Goal: Information Seeking & Learning: Learn about a topic

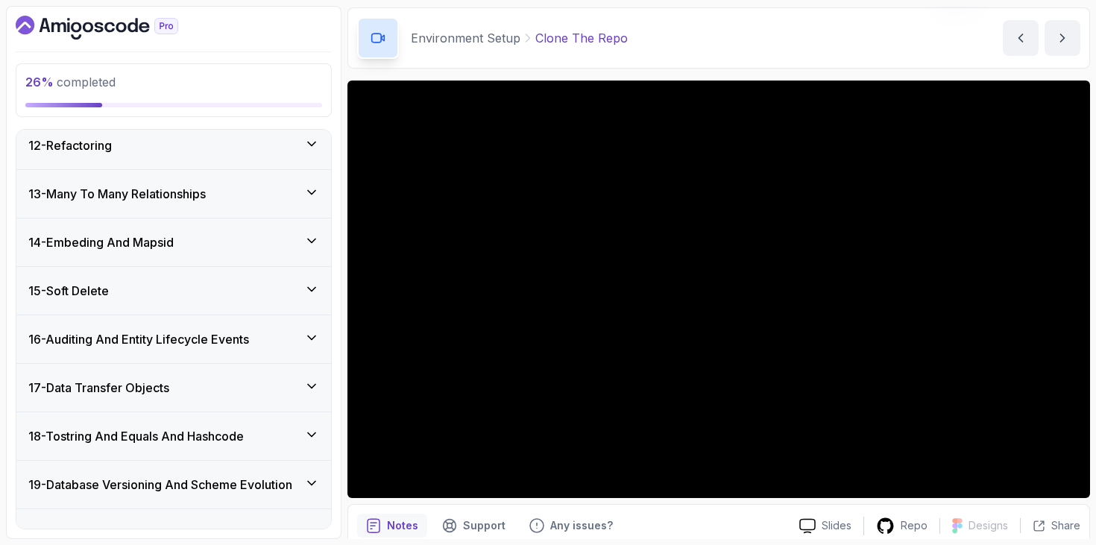
scroll to position [702, 0]
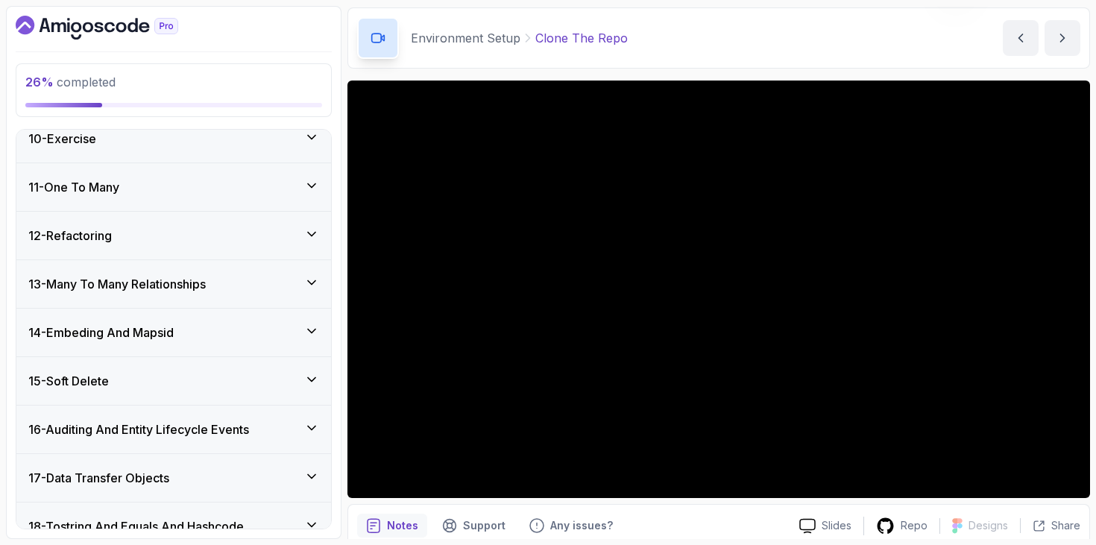
click at [232, 191] on div "11 - One To Many" at bounding box center [173, 187] width 291 height 18
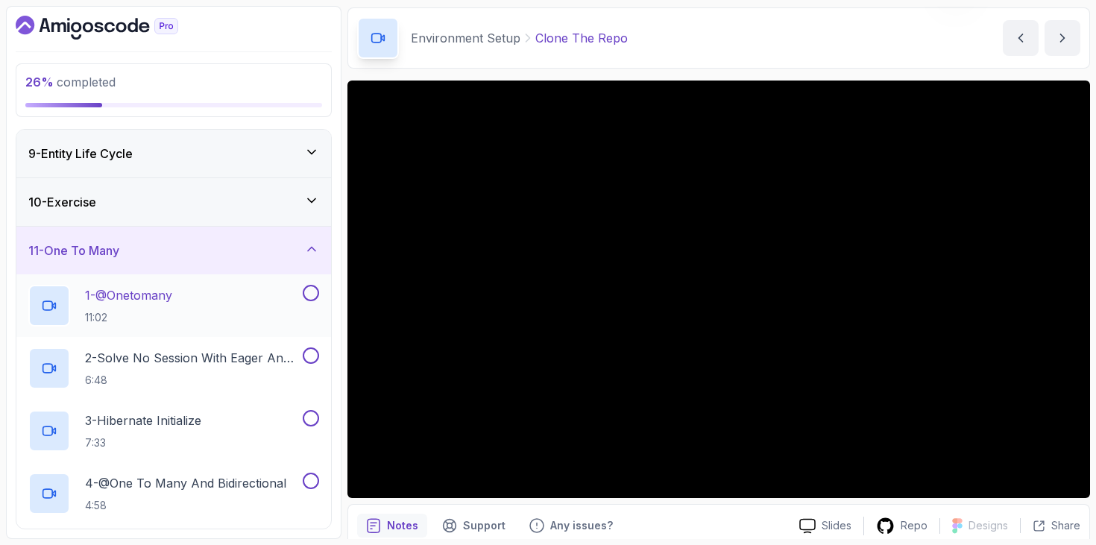
scroll to position [385, 0]
click at [240, 222] on div "10 - Exercise" at bounding box center [173, 204] width 315 height 48
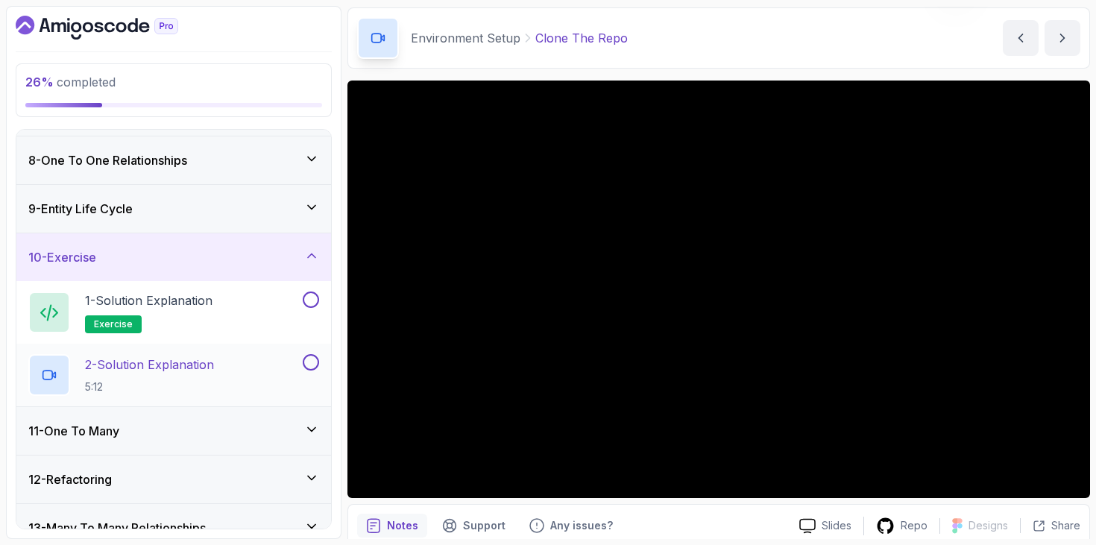
scroll to position [294, 0]
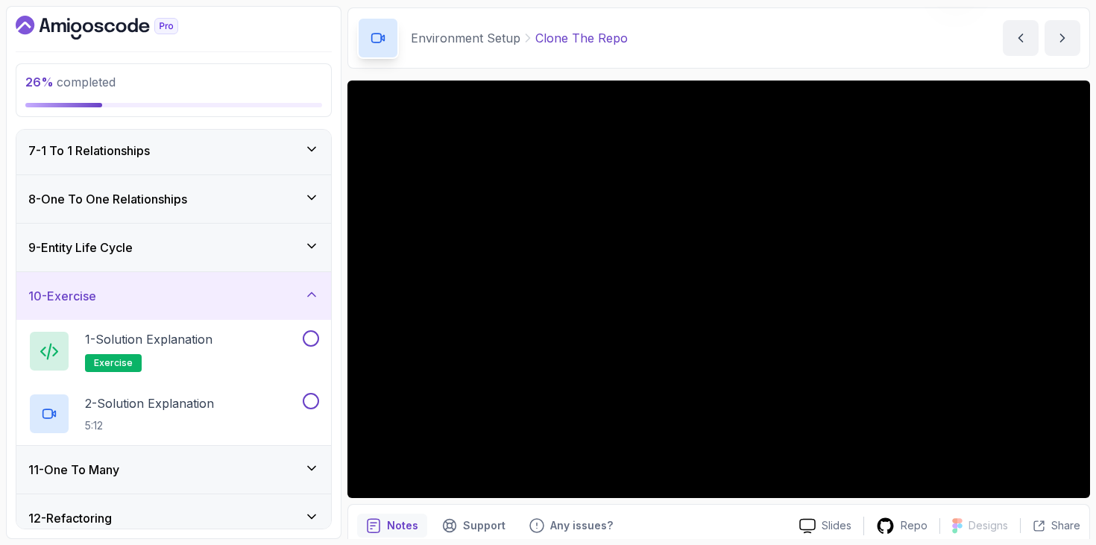
click at [247, 236] on div "9 - Entity Life Cycle" at bounding box center [173, 248] width 315 height 48
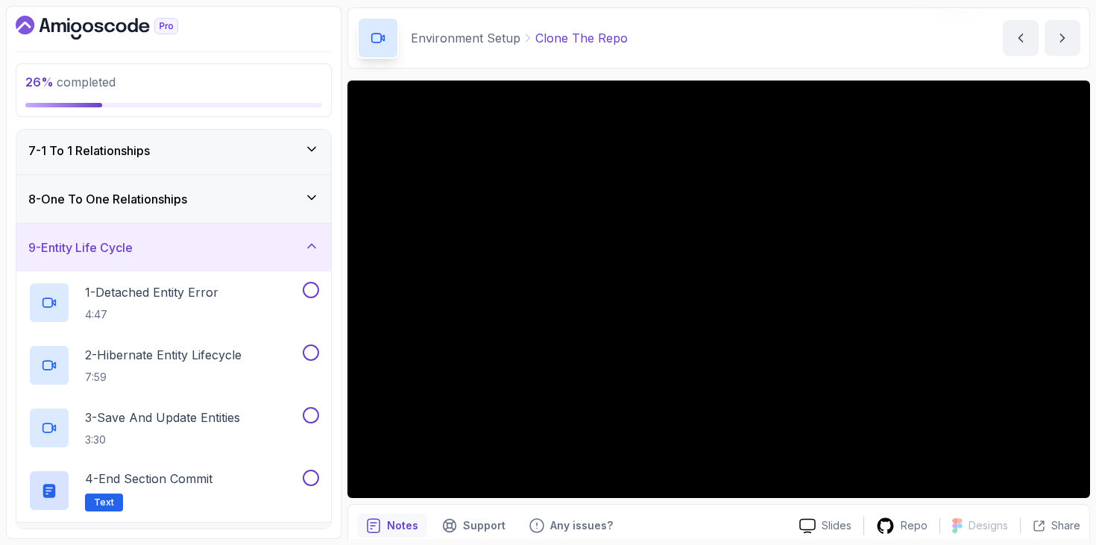
click at [231, 188] on div "8 - One To One Relationships" at bounding box center [173, 199] width 315 height 48
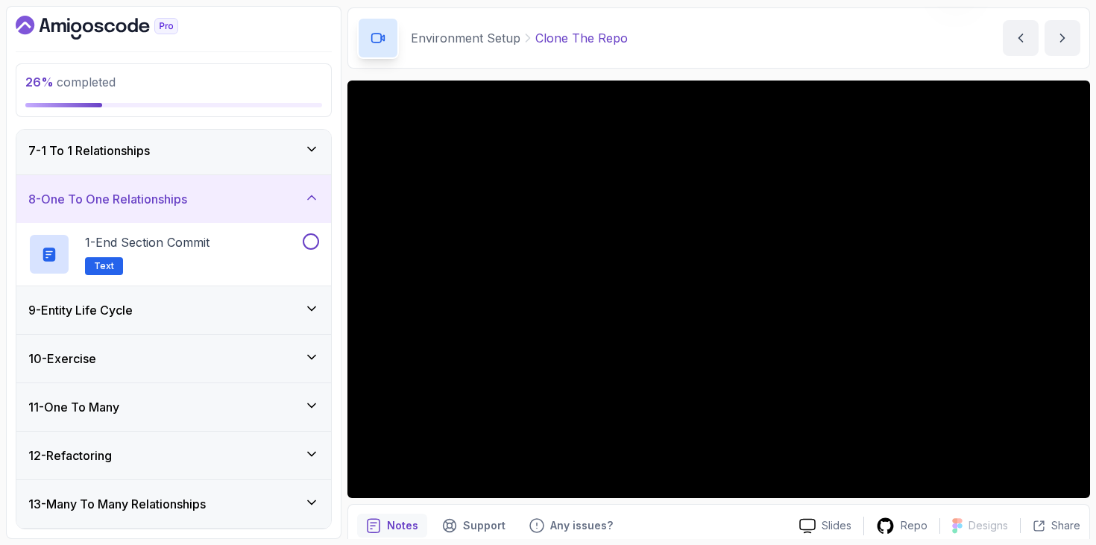
click at [233, 151] on div "7 - 1 To 1 Relationships" at bounding box center [173, 151] width 291 height 18
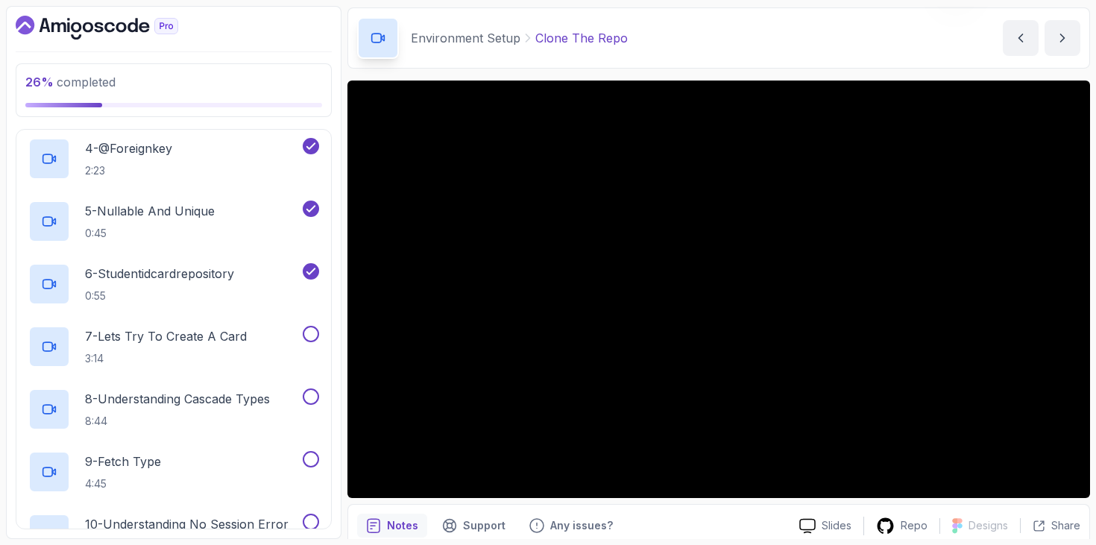
scroll to position [531, 0]
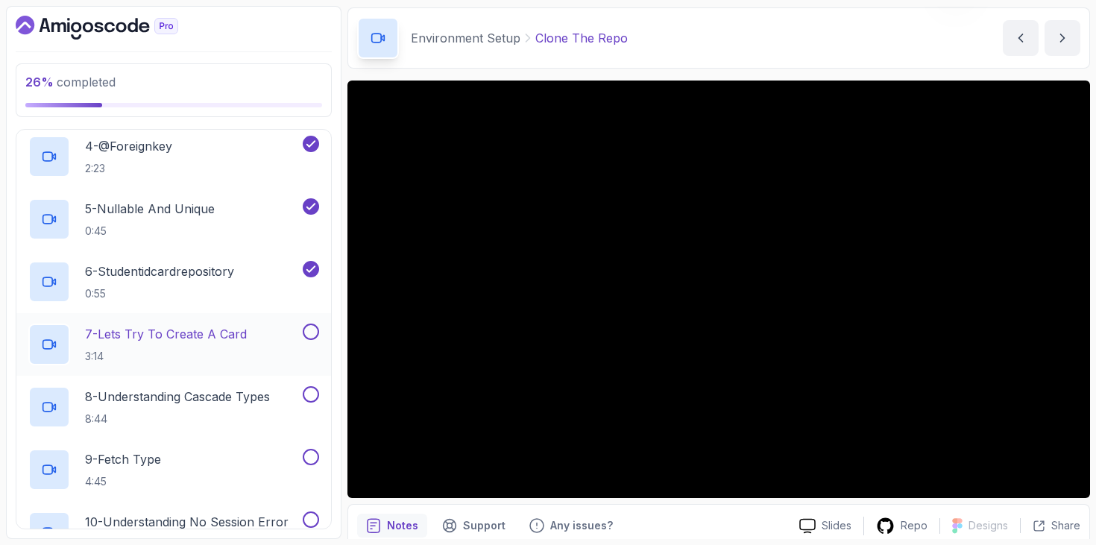
click at [224, 335] on p "7 - Lets Try To Create A Card" at bounding box center [166, 334] width 162 height 18
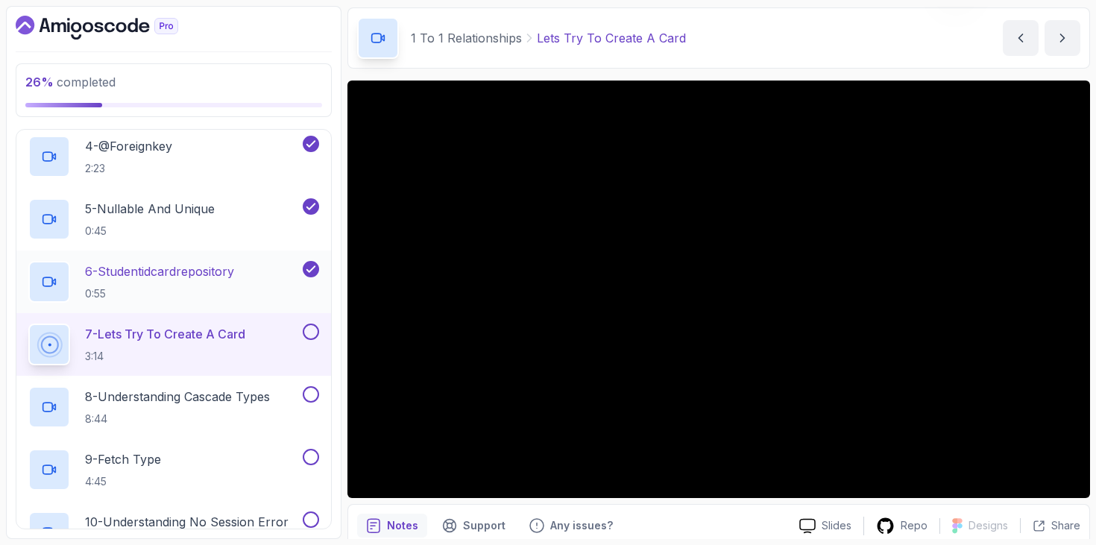
click at [230, 268] on p "6 - Studentidcardrepository" at bounding box center [159, 271] width 149 height 18
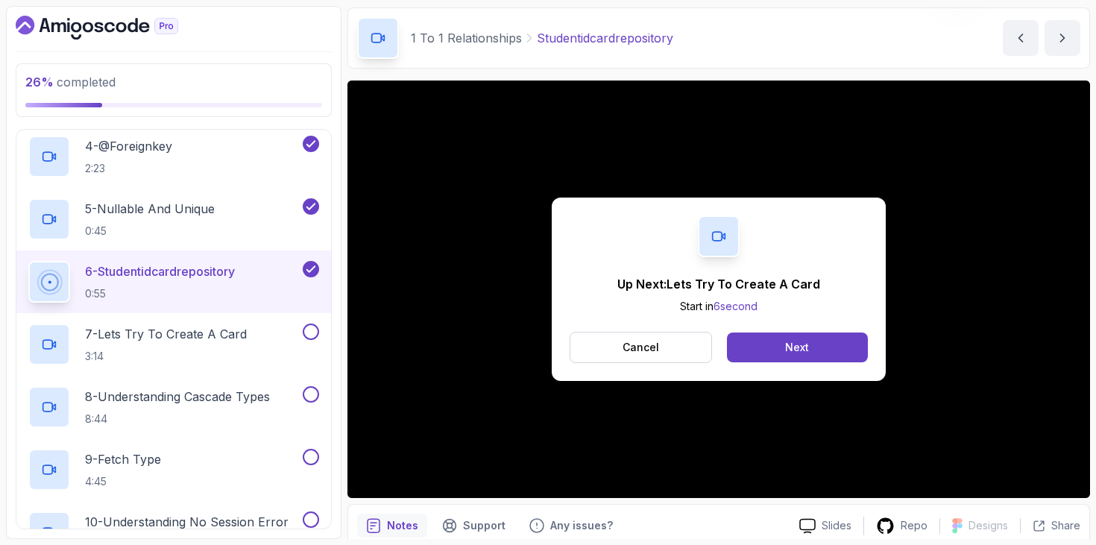
click at [801, 332] on div "Cancel Next" at bounding box center [719, 347] width 298 height 31
click at [789, 349] on div "Next" at bounding box center [797, 347] width 24 height 15
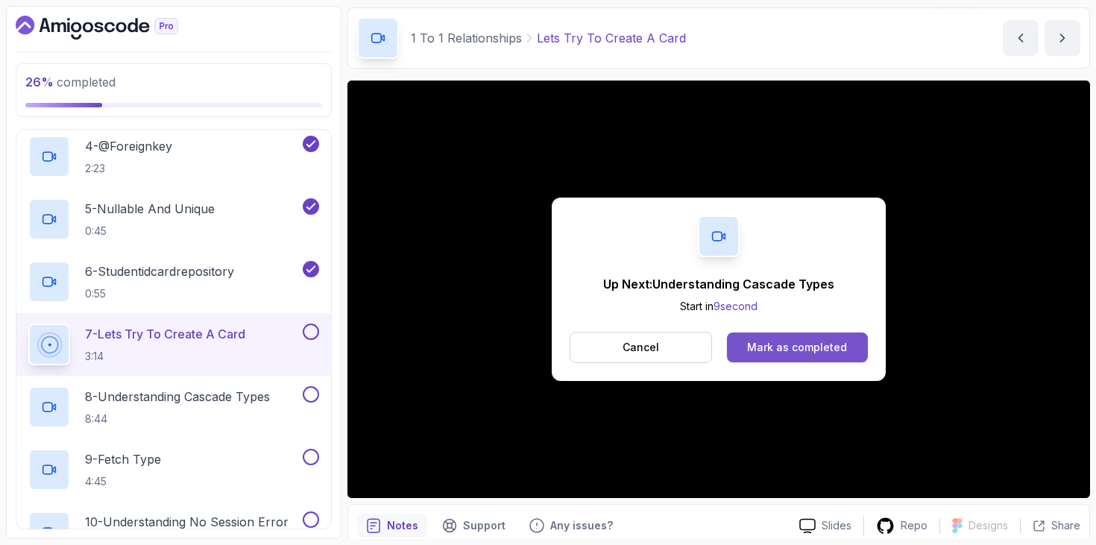
click at [787, 346] on div "Mark as completed" at bounding box center [797, 347] width 100 height 15
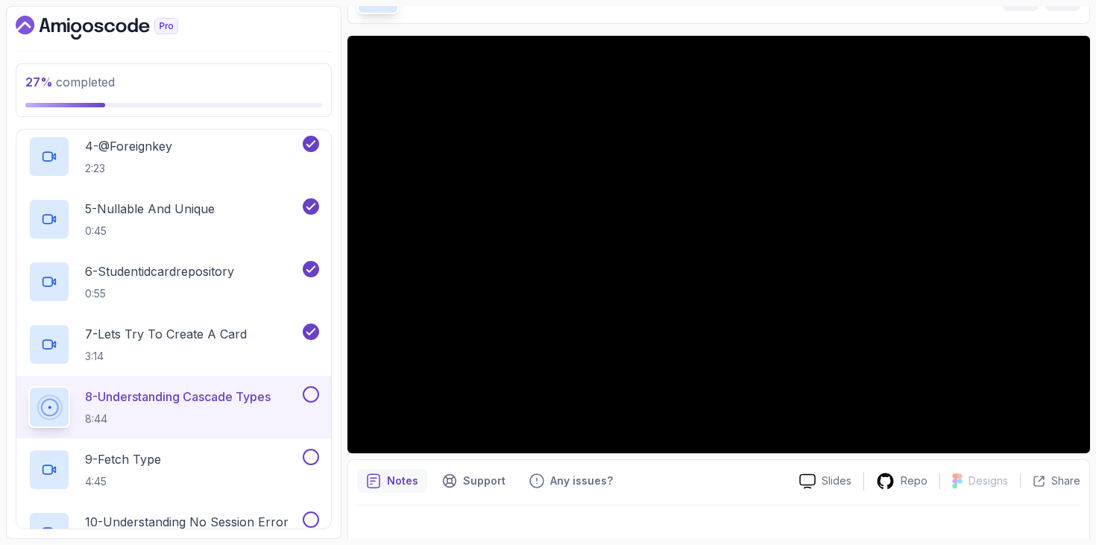
scroll to position [115, 0]
